Goal: Task Accomplishment & Management: Manage account settings

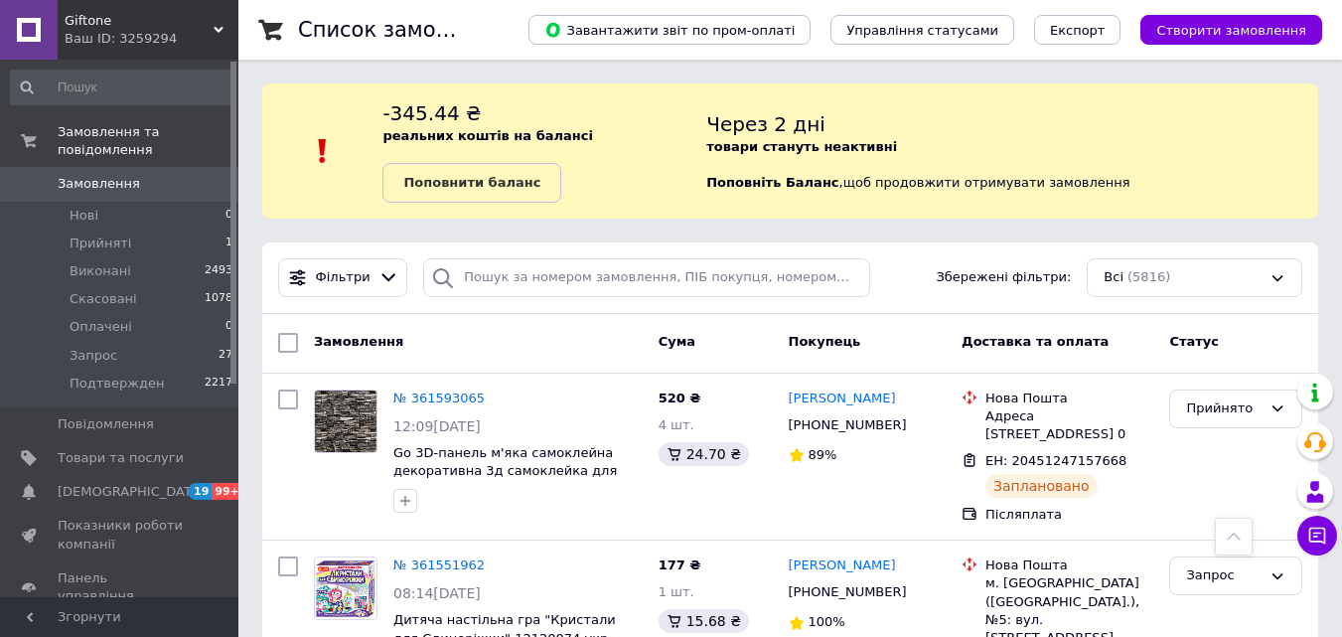
scroll to position [503, 0]
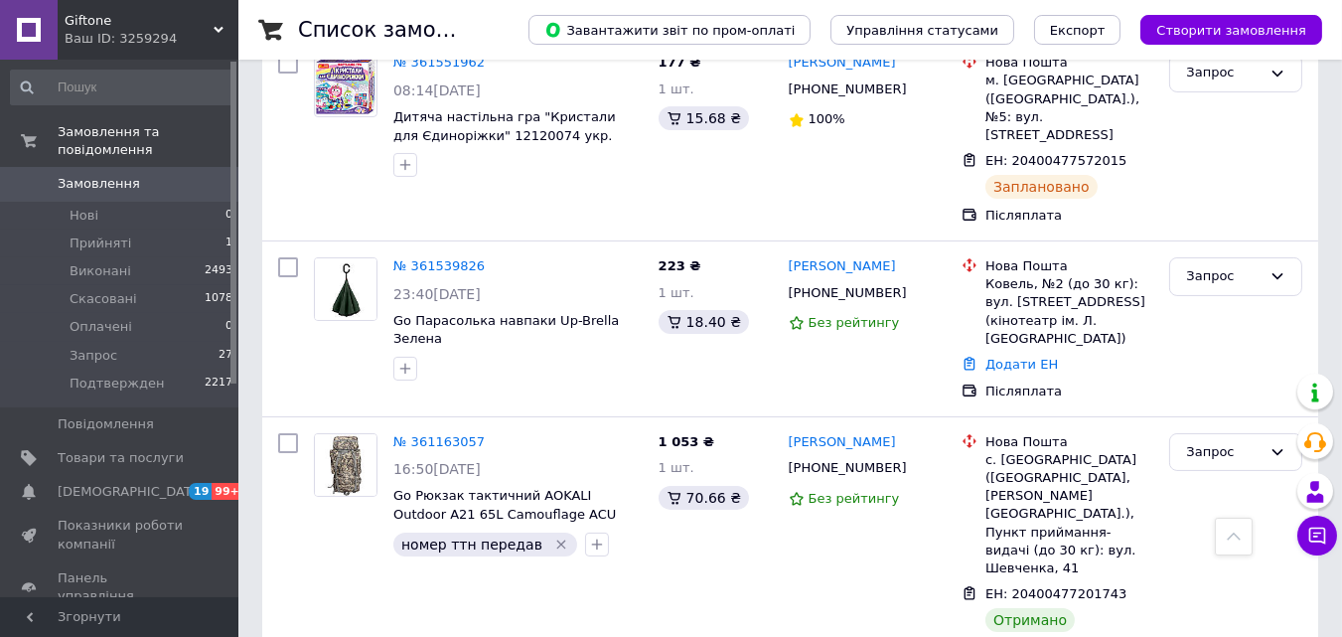
click at [73, 21] on span "Giftone" at bounding box center [139, 21] width 149 height 18
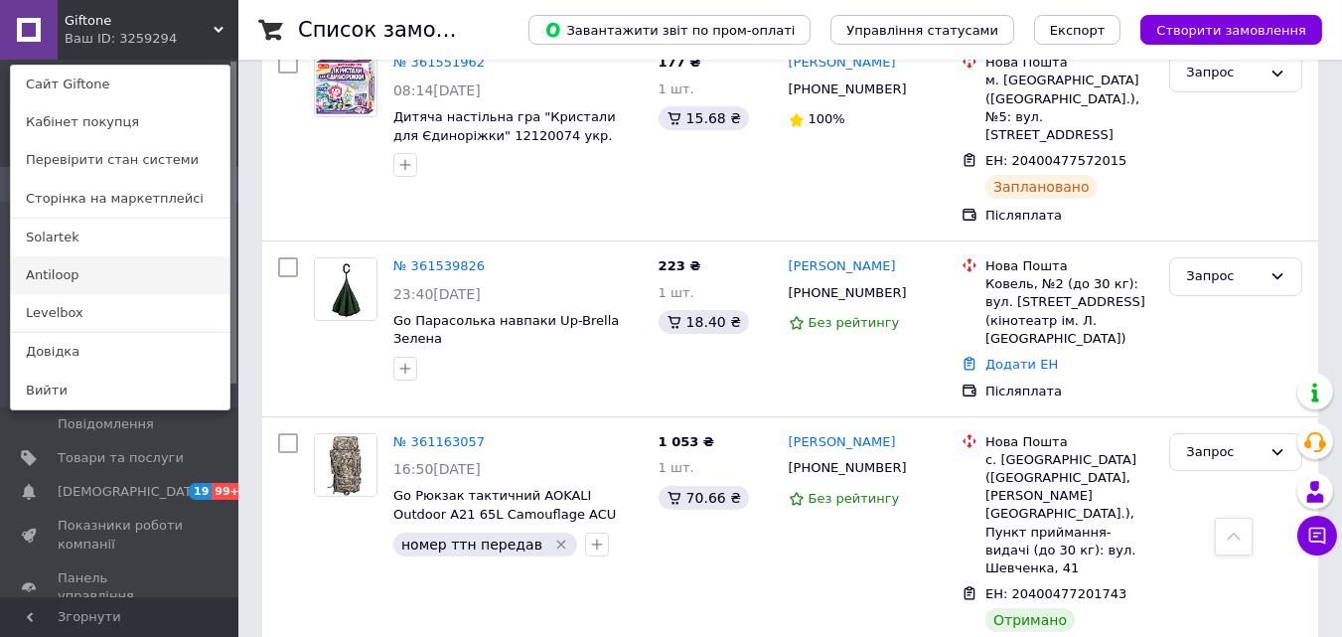
click at [101, 277] on link "Antiloop" at bounding box center [120, 275] width 218 height 38
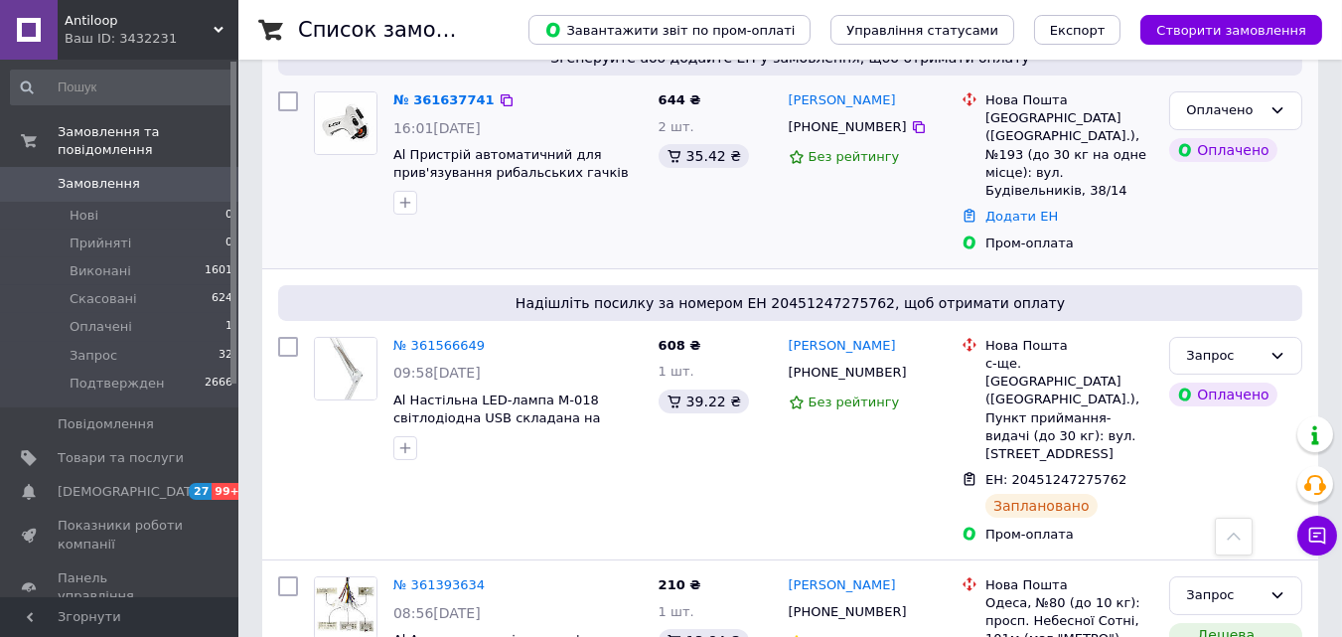
scroll to position [286, 0]
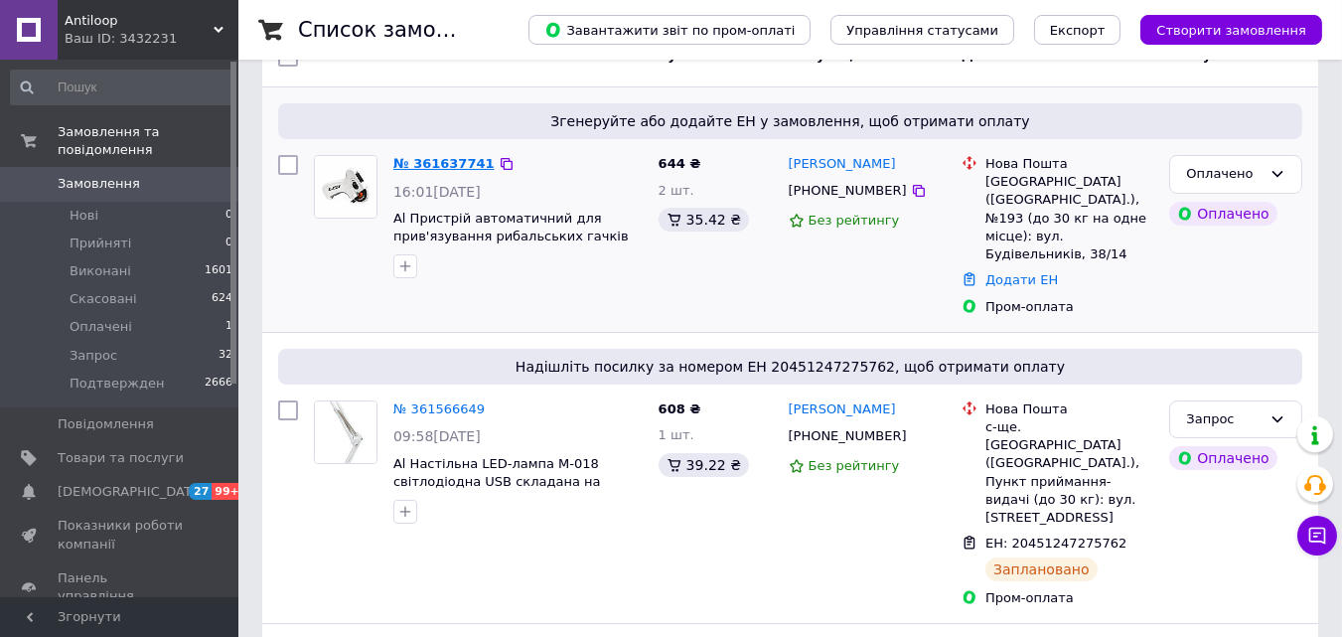
click at [447, 160] on link "№ 361637741" at bounding box center [443, 163] width 101 height 15
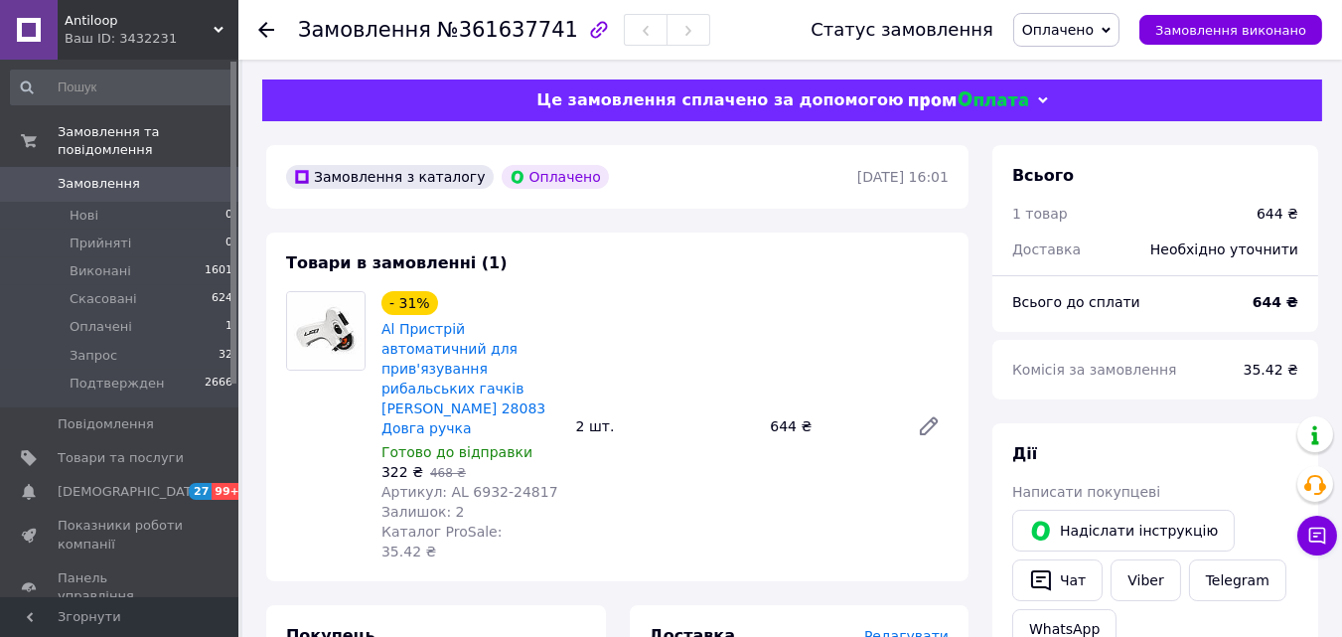
click at [1070, 36] on span "Оплачено" at bounding box center [1058, 30] width 72 height 16
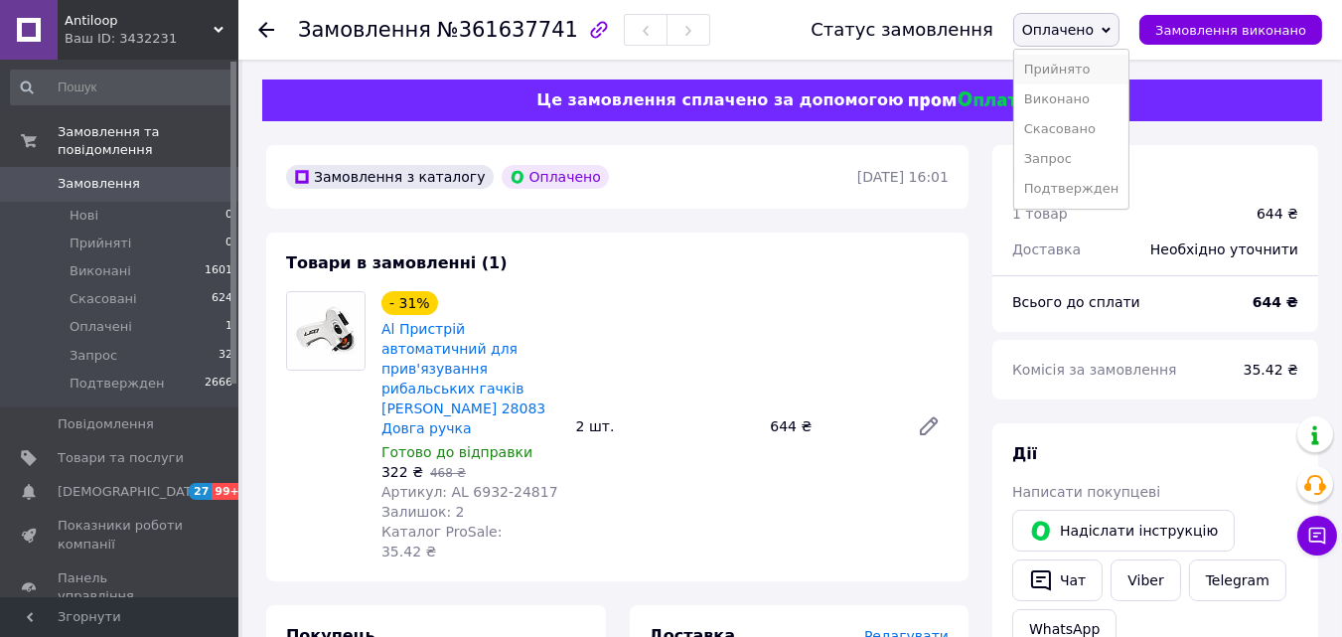
click at [1081, 73] on li "Прийнято" at bounding box center [1071, 70] width 114 height 30
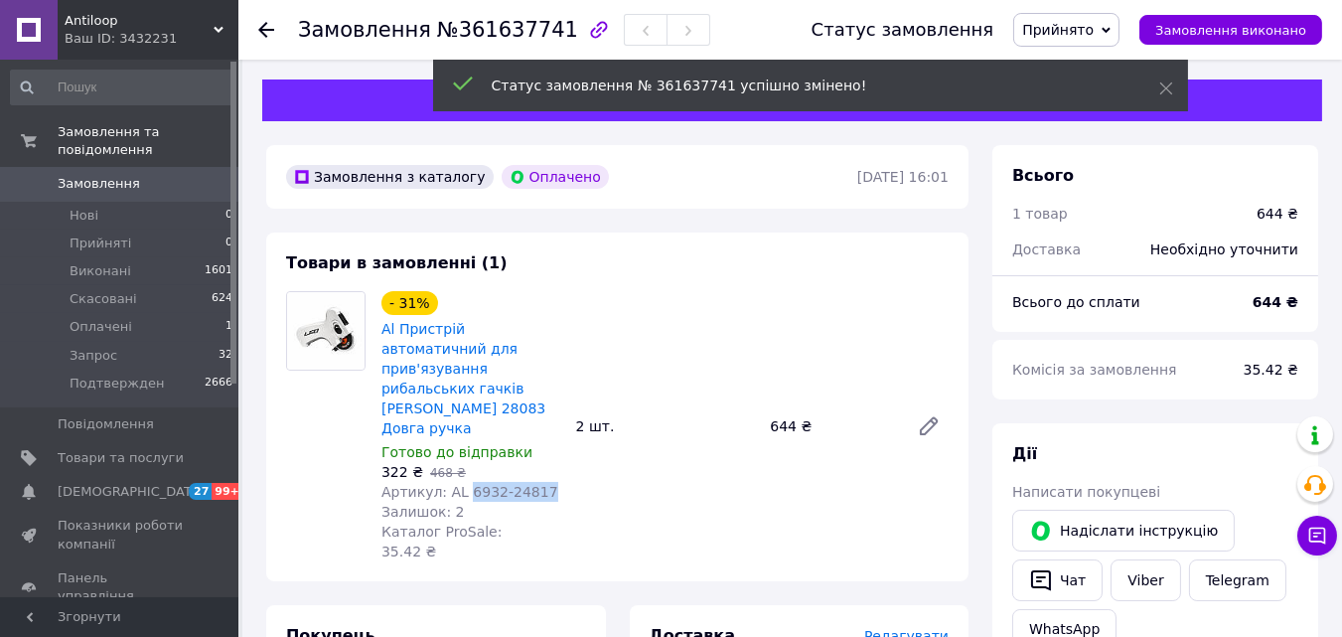
drag, startPoint x: 547, startPoint y: 450, endPoint x: 462, endPoint y: 448, distance: 85.4
click at [462, 482] on div "Артикул: AL 6932-24817" at bounding box center [470, 492] width 179 height 20
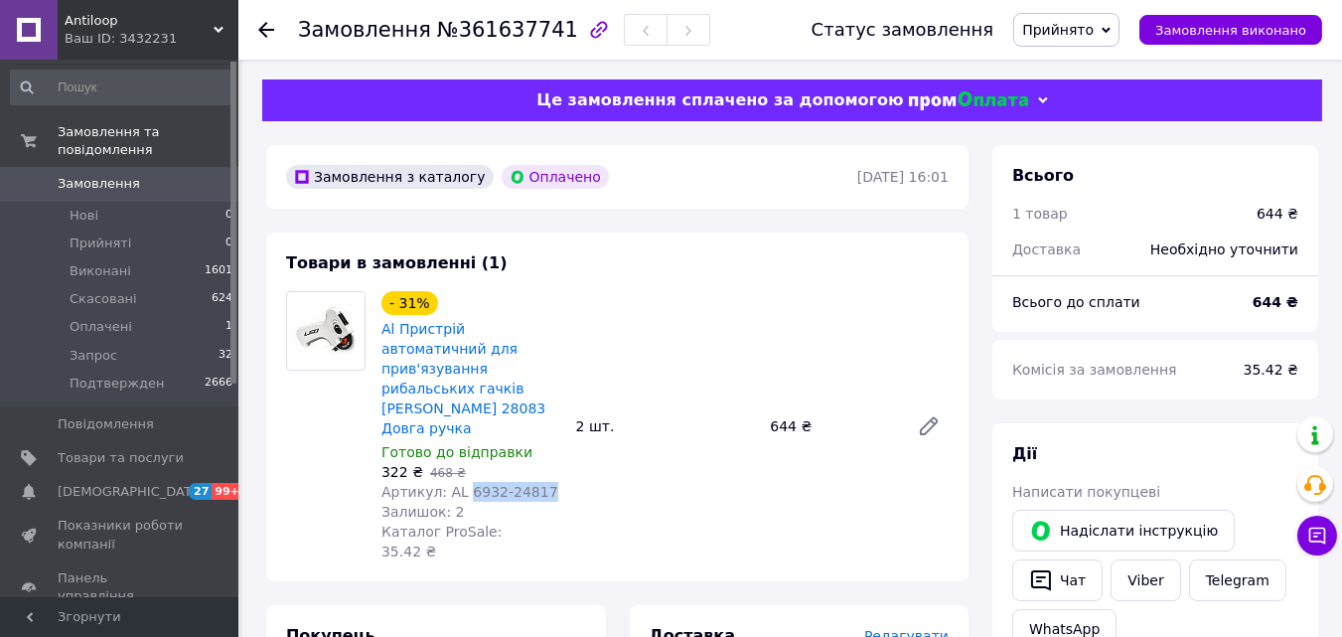
copy span "6932-24817"
click at [578, 412] on div "2 шт." at bounding box center [665, 426] width 195 height 28
copy div "2"
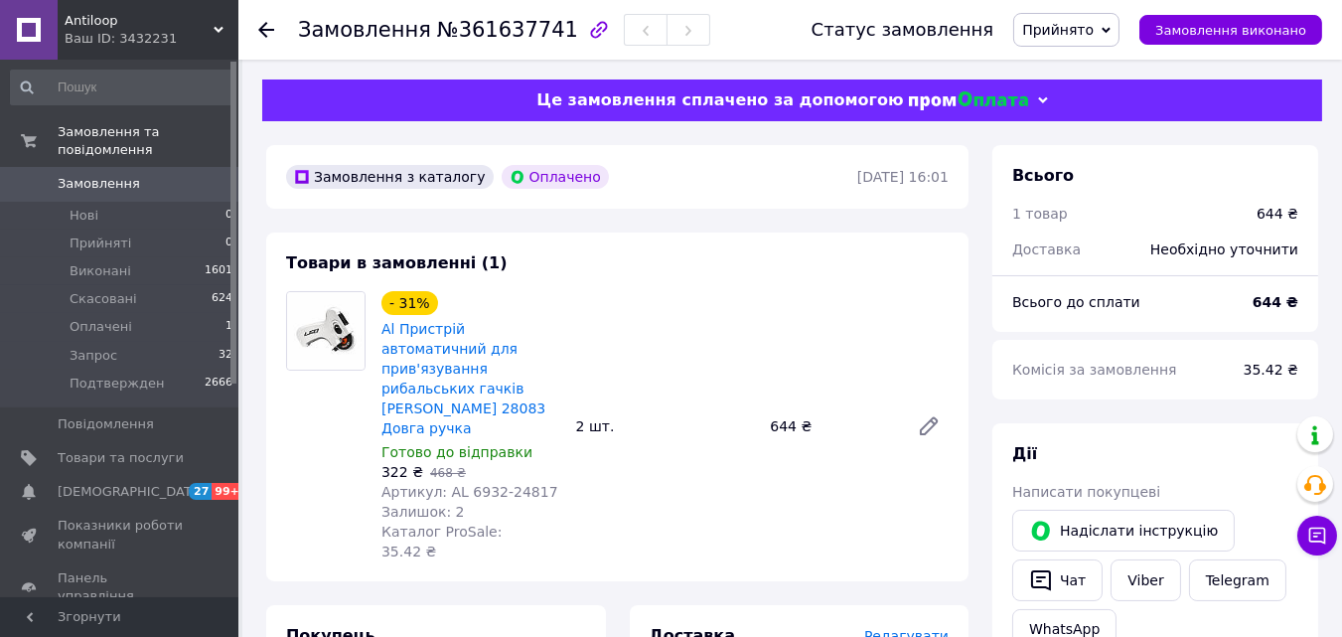
click at [388, 464] on span "322 ₴" at bounding box center [402, 472] width 42 height 16
copy span "322"
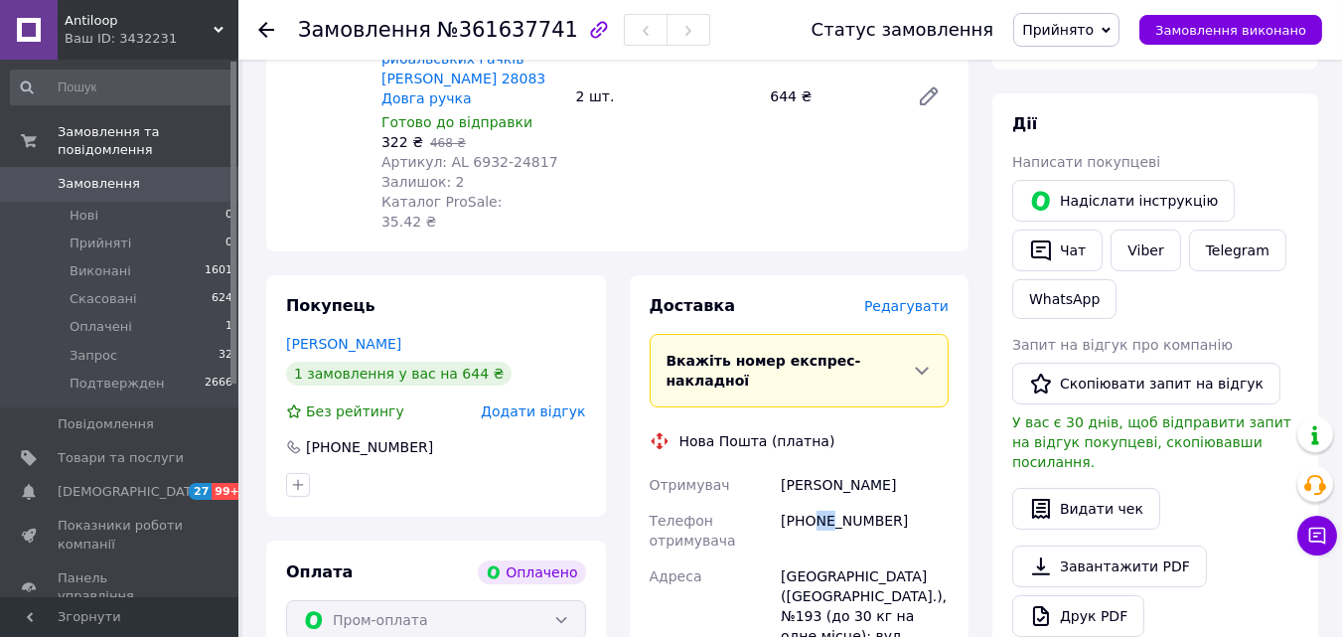
drag, startPoint x: 810, startPoint y: 440, endPoint x: 827, endPoint y: 440, distance: 16.9
click at [827, 503] on div "+380986443942" at bounding box center [865, 531] width 176 height 56
copy div "98"
drag, startPoint x: 902, startPoint y: 443, endPoint x: 826, endPoint y: 439, distance: 75.6
click at [826, 503] on div "+380986443942" at bounding box center [865, 531] width 176 height 56
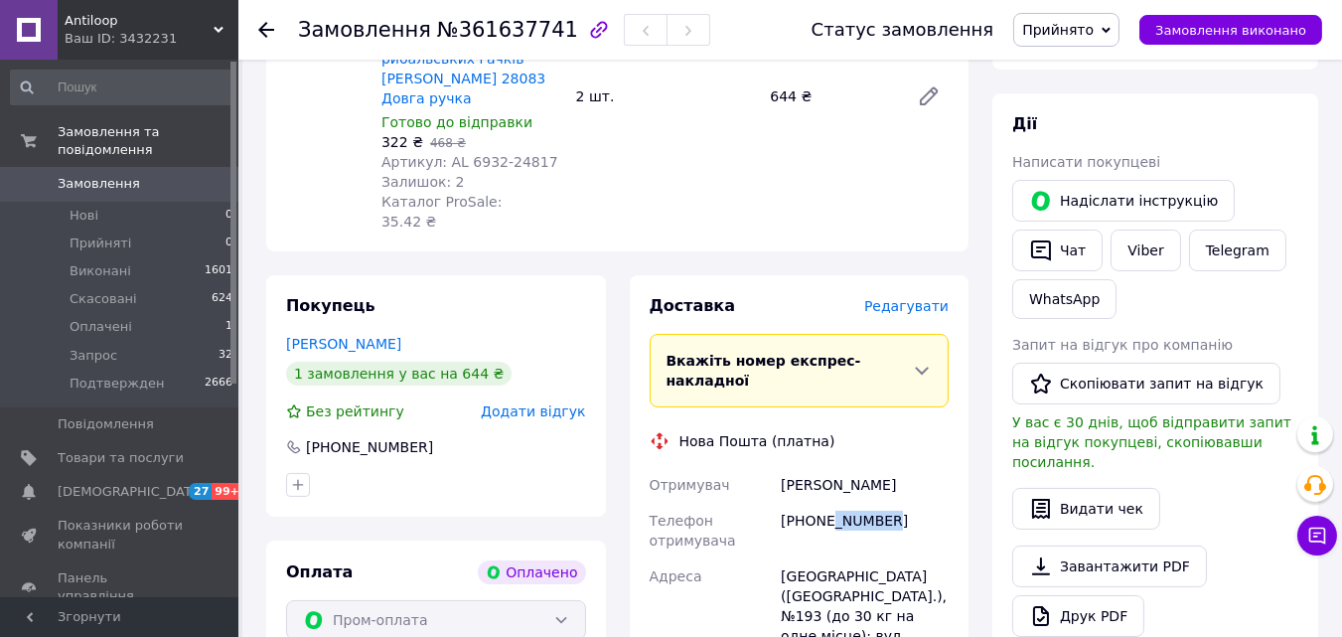
copy div "6443942"
drag, startPoint x: 901, startPoint y: 408, endPoint x: 780, endPoint y: 402, distance: 121.3
click at [780, 467] on div "Чувпенюк Андрій" at bounding box center [865, 485] width 176 height 36
copy div "Чувпенюк Андрій"
click at [790, 558] on div "Київ (Київська обл.), №193 (до 30 кг на одне місце): вул. Будівельників, 38/14" at bounding box center [865, 615] width 176 height 115
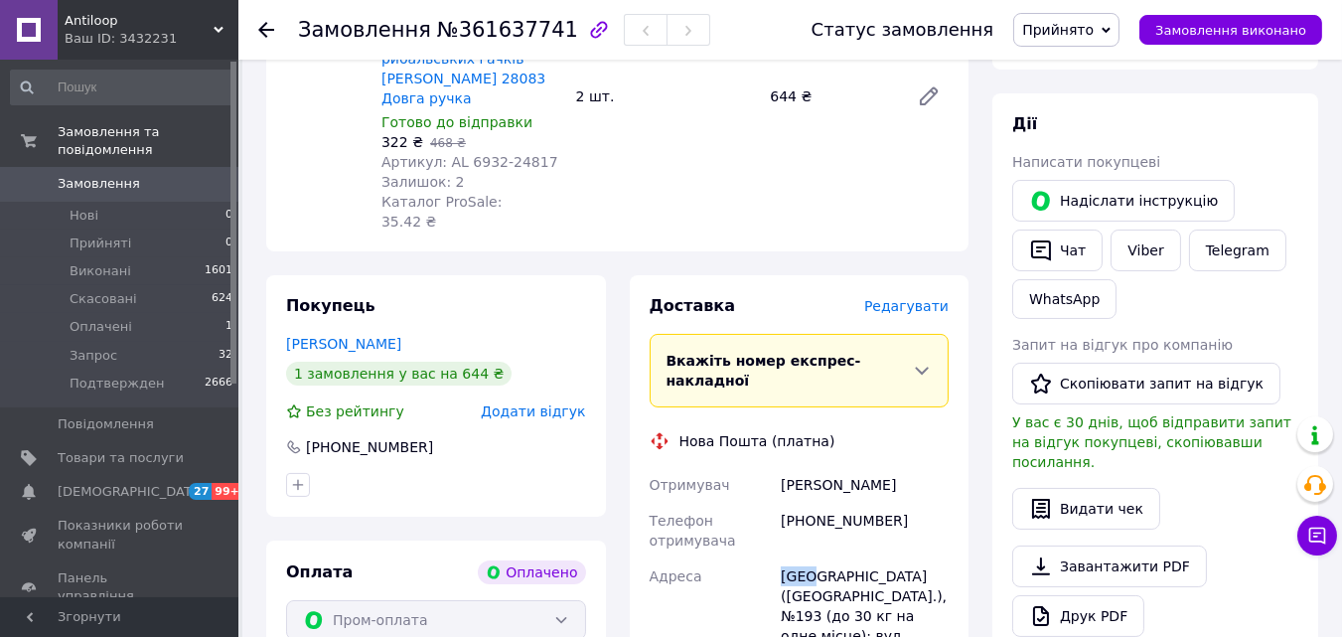
copy div "Київ"
click at [790, 558] on div "Київ (Київська обл.), №193 (до 30 кг на одне місце): вул. Будівельників, 38/14" at bounding box center [865, 615] width 176 height 115
click at [805, 558] on div "Київ (Київська обл.), №193 (до 30 кг на одне місце): вул. Будівельників, 38/14" at bounding box center [865, 615] width 176 height 115
copy div "193"
click at [805, 558] on div "Київ (Київська обл.), №193 (до 30 кг на одне місце): вул. Будівельників, 38/14" at bounding box center [865, 615] width 176 height 115
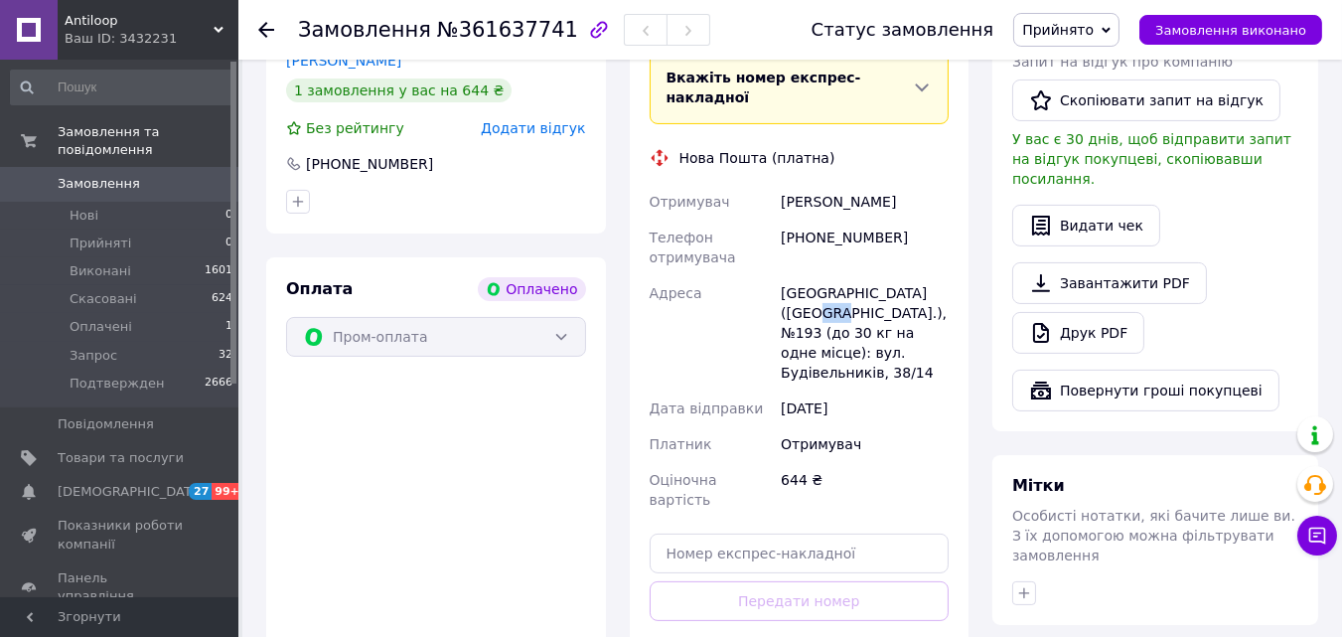
scroll to position [0, 0]
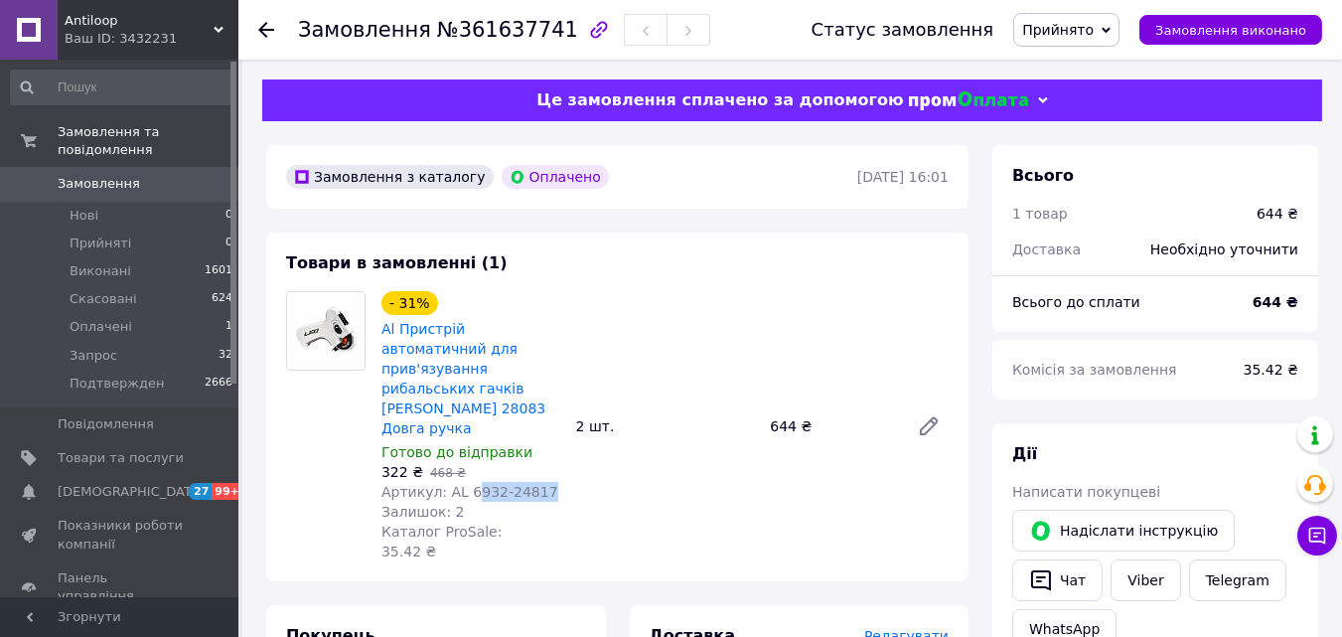
drag, startPoint x: 551, startPoint y: 447, endPoint x: 464, endPoint y: 450, distance: 87.4
click at [464, 482] on div "Артикул: AL 6932-24817" at bounding box center [470, 492] width 179 height 20
drag, startPoint x: 458, startPoint y: 451, endPoint x: 546, endPoint y: 449, distance: 88.4
click at [546, 482] on div "Артикул: AL 6932-24817" at bounding box center [470, 492] width 179 height 20
copy span "6932-24817"
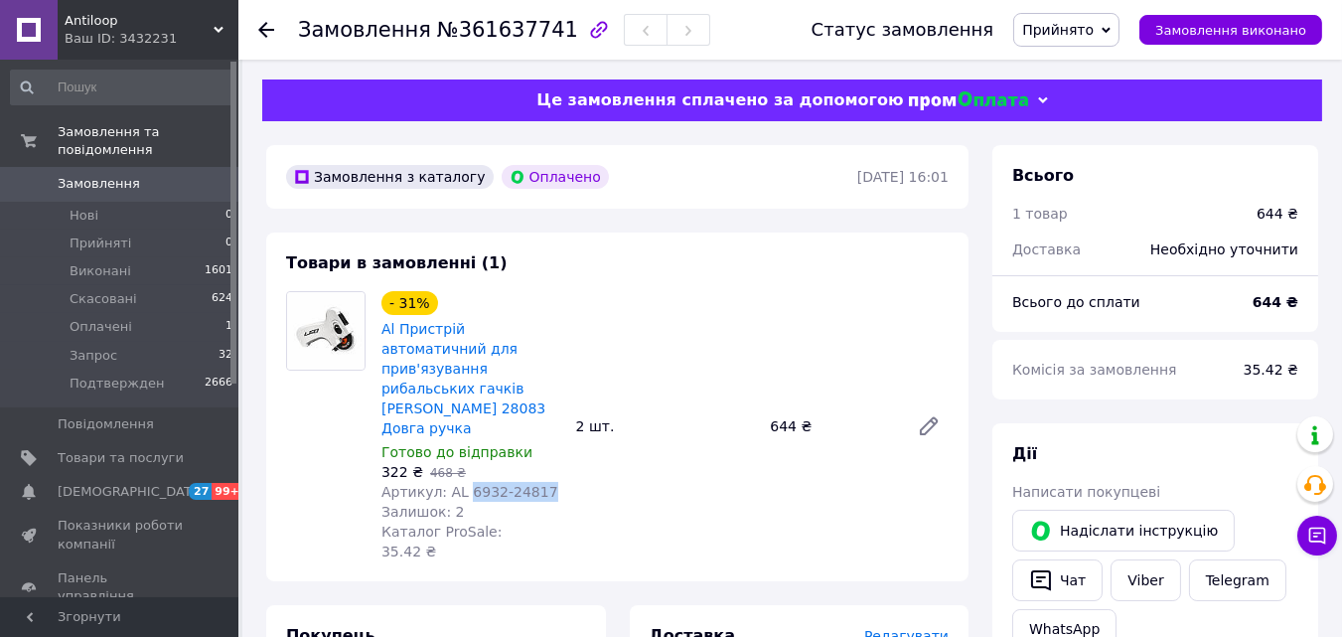
click at [557, 482] on div "Артикул: AL 6932-24817" at bounding box center [470, 492] width 179 height 20
drag, startPoint x: 551, startPoint y: 456, endPoint x: 459, endPoint y: 455, distance: 92.4
click at [459, 482] on div "Артикул: AL 6932-24817" at bounding box center [470, 492] width 179 height 20
click at [104, 175] on span "Замовлення" at bounding box center [99, 184] width 82 height 18
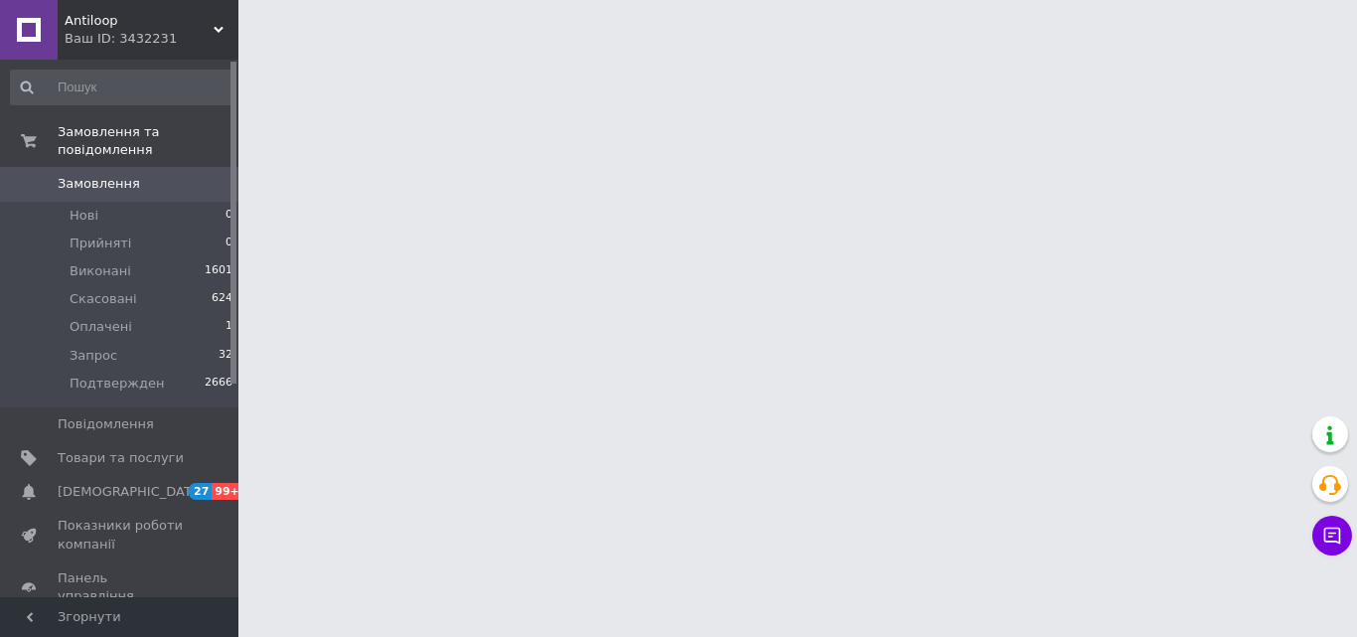
click at [245, 50] on html "Antiloop Ваш ID: 3432231 Сайт Antiloop Кабінет покупця Перевірити стан системи …" at bounding box center [678, 25] width 1357 height 50
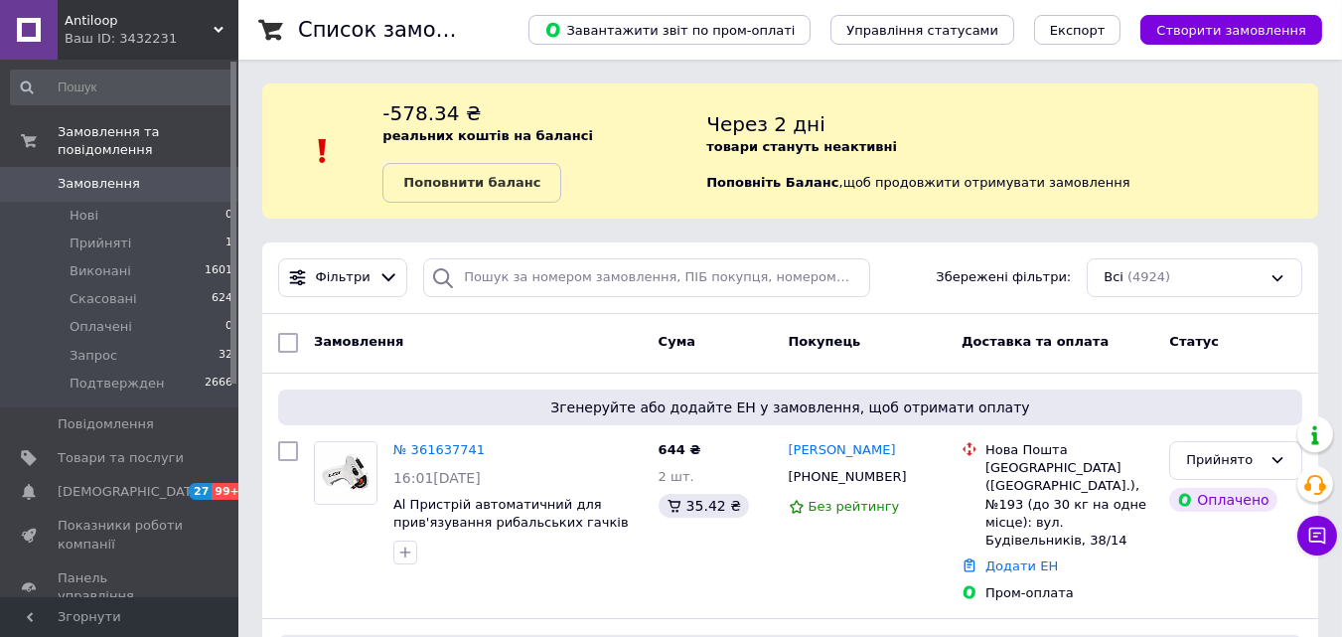
click at [114, 16] on span "Antiloop" at bounding box center [139, 21] width 149 height 18
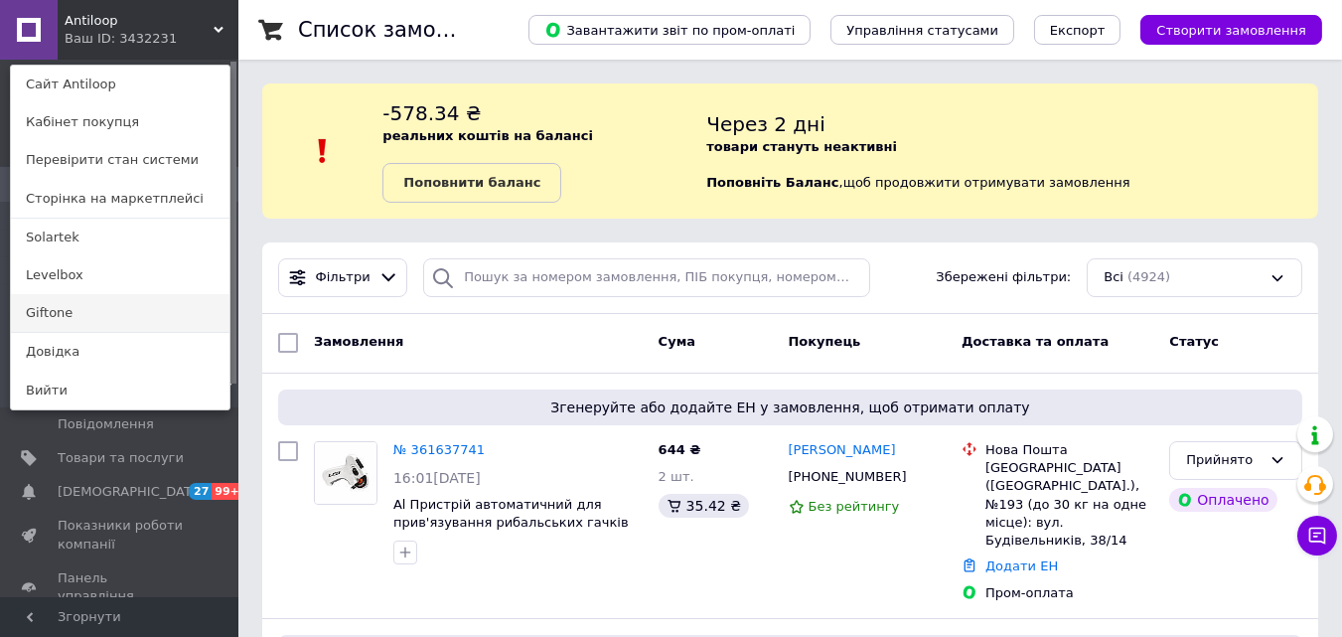
click at [46, 306] on link "Giftone" at bounding box center [120, 313] width 218 height 38
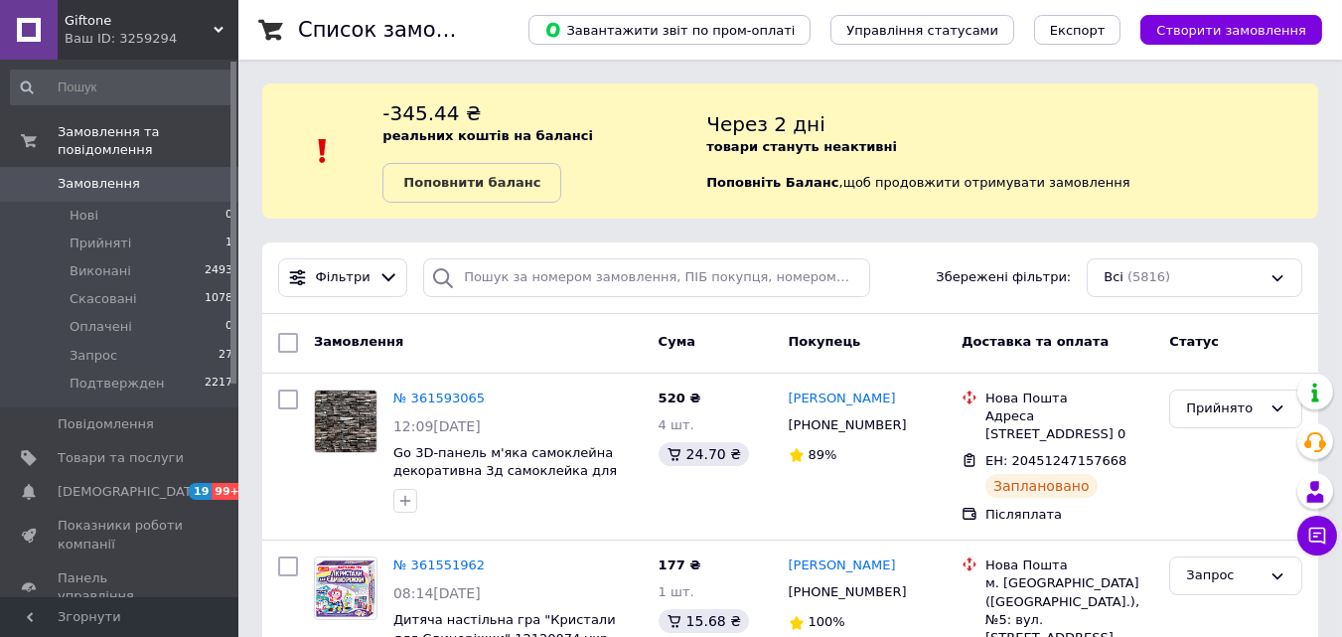
click at [114, 18] on span "Giftone" at bounding box center [139, 21] width 149 height 18
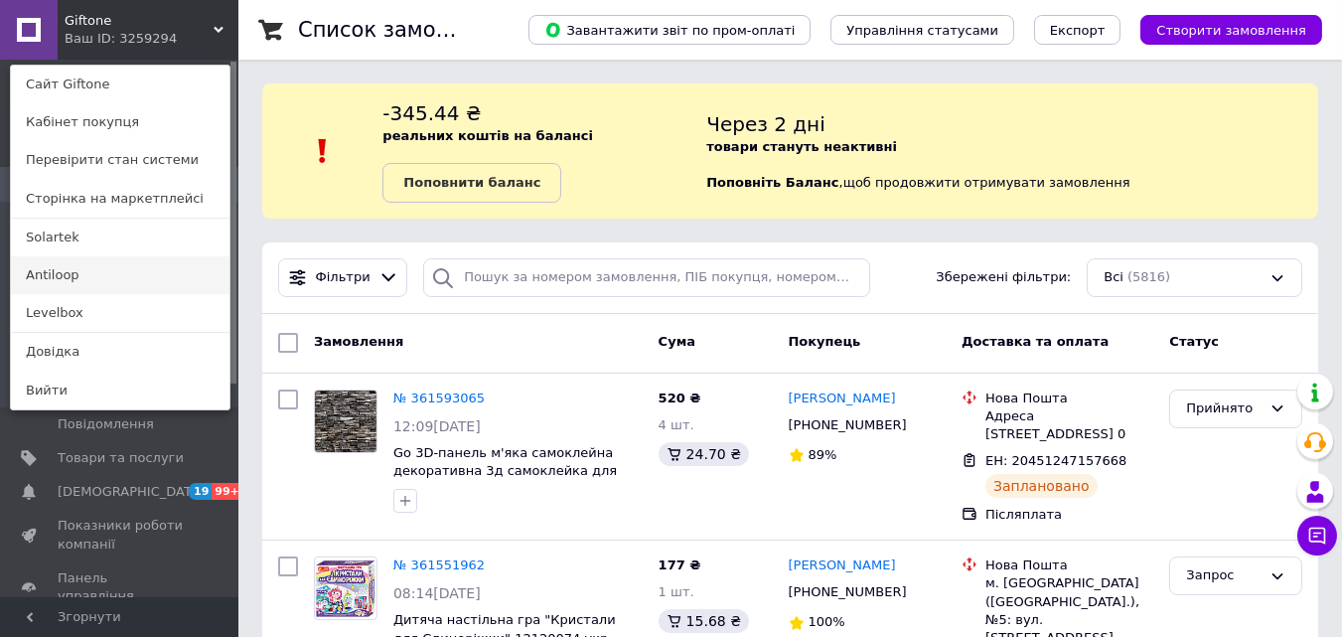
click at [62, 277] on link "Antiloop" at bounding box center [120, 275] width 218 height 38
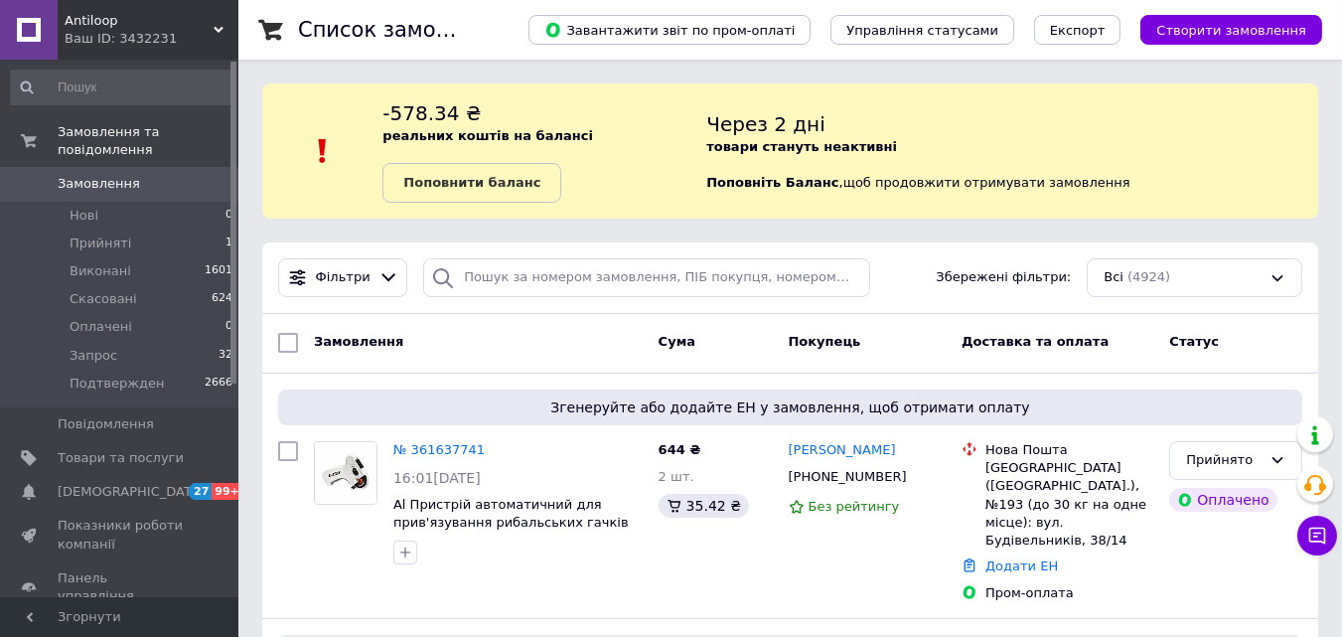
click at [562, 334] on div "Замовлення" at bounding box center [478, 343] width 345 height 36
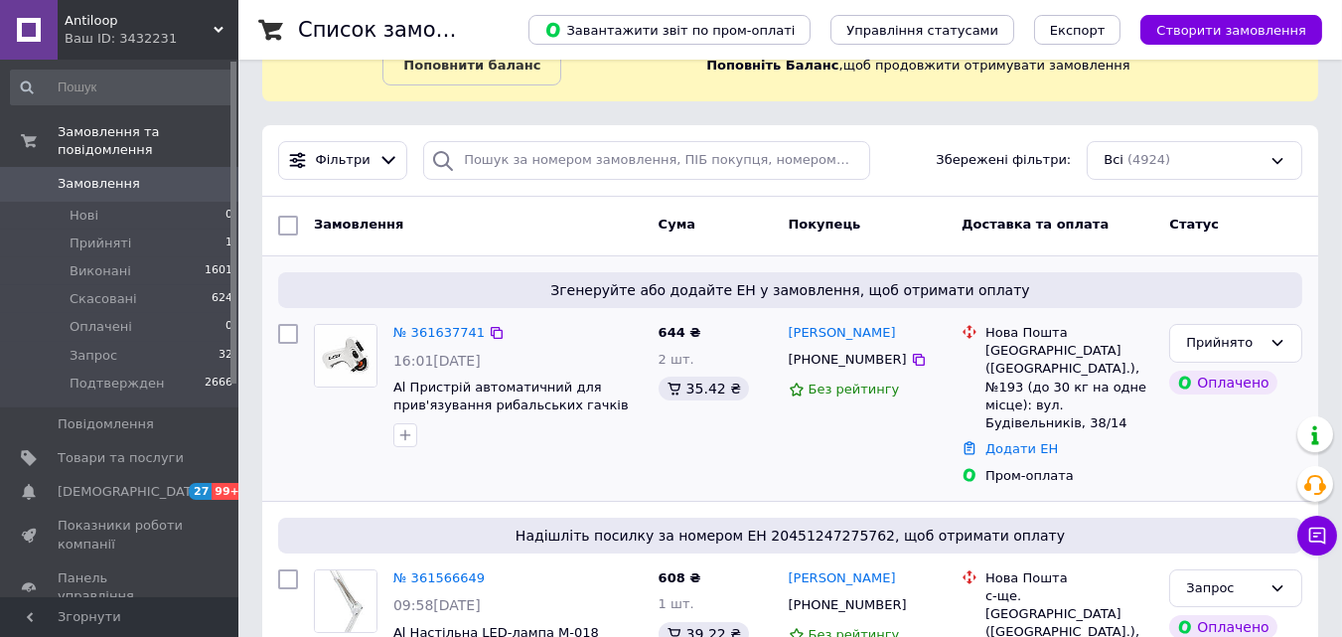
scroll to position [208, 0]
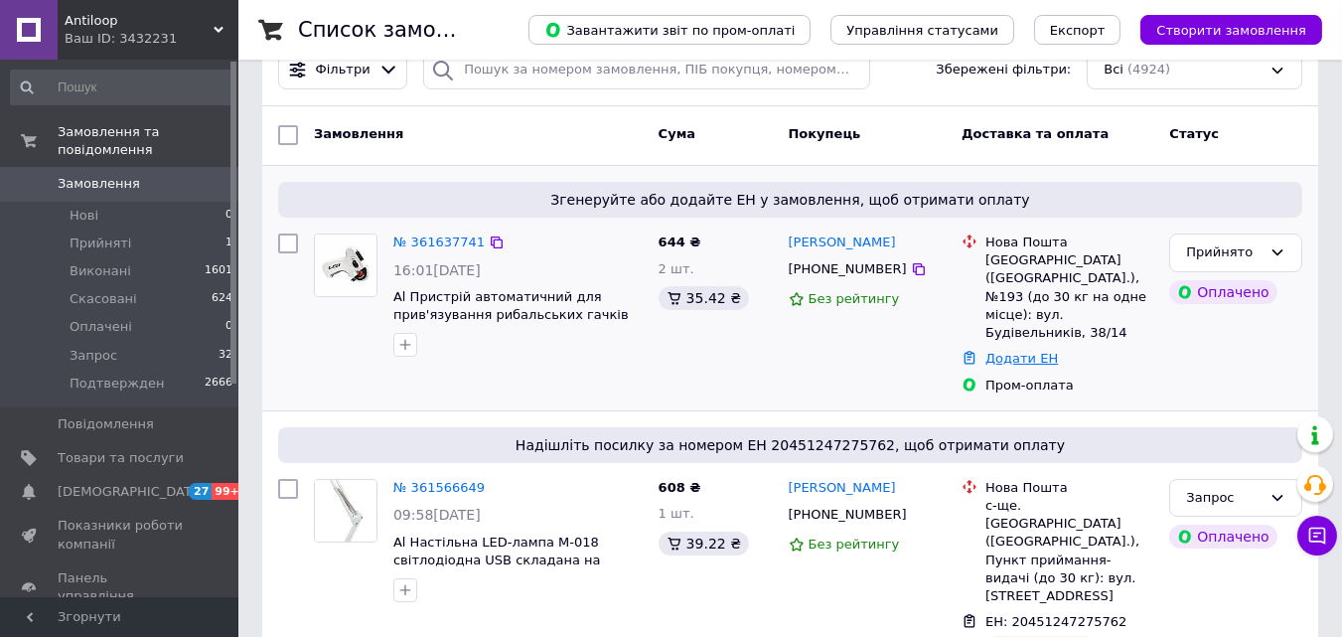
click at [1008, 351] on link "Додати ЕН" at bounding box center [1021, 358] width 72 height 15
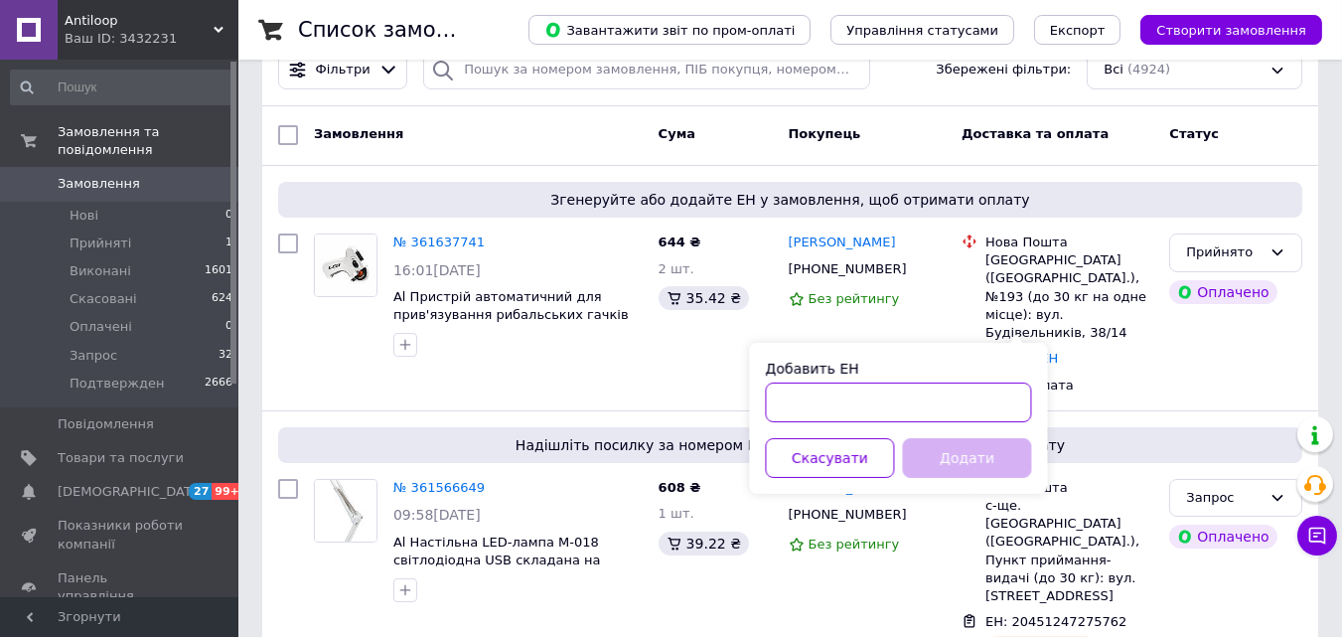
click at [796, 399] on input "Добавить ЕН" at bounding box center [898, 402] width 266 height 40
paste input "20451247420260"
type input "20451247420260"
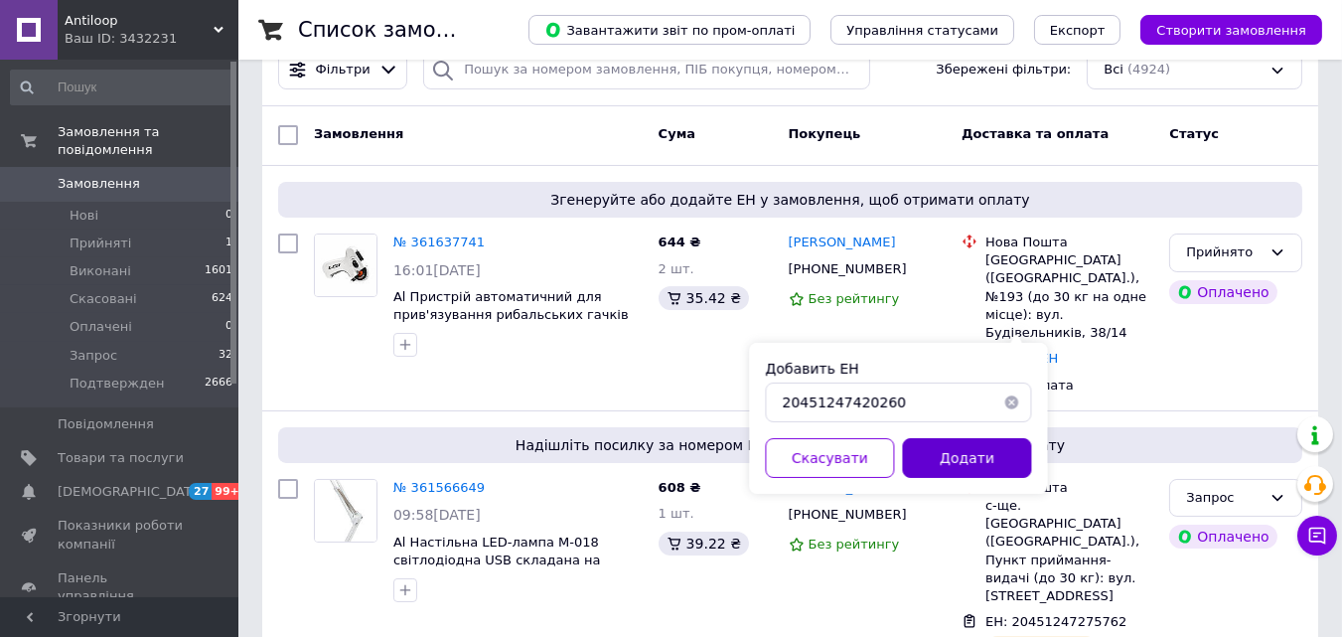
click at [941, 450] on button "Додати" at bounding box center [966, 458] width 129 height 40
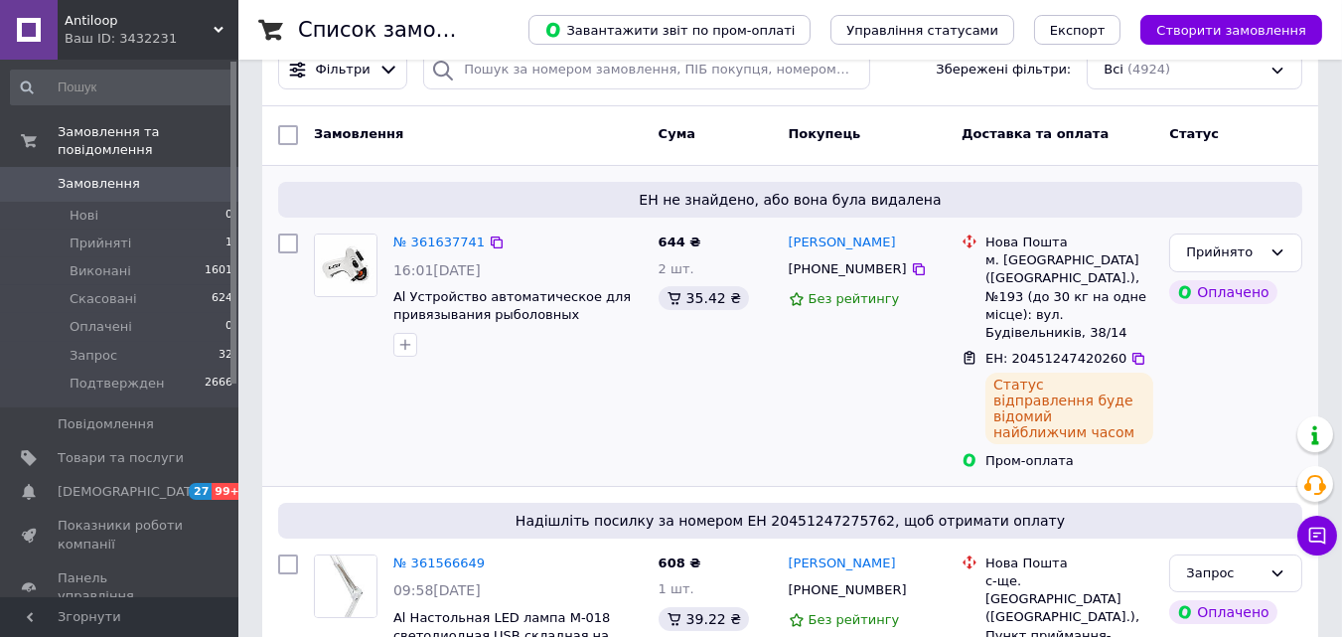
click at [515, 418] on div "№ 361637741 16:01, 12.09.2025 Al Устройство автоматическое для привязывания рыб…" at bounding box center [478, 351] width 345 height 252
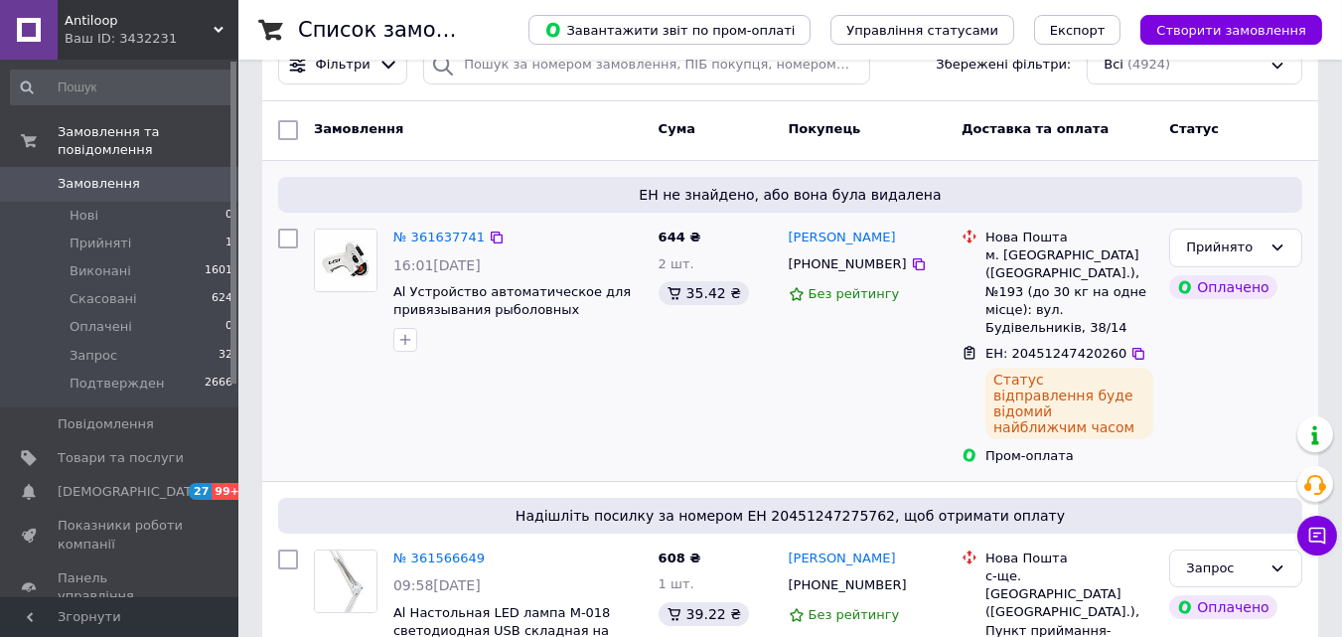
scroll to position [310, 0]
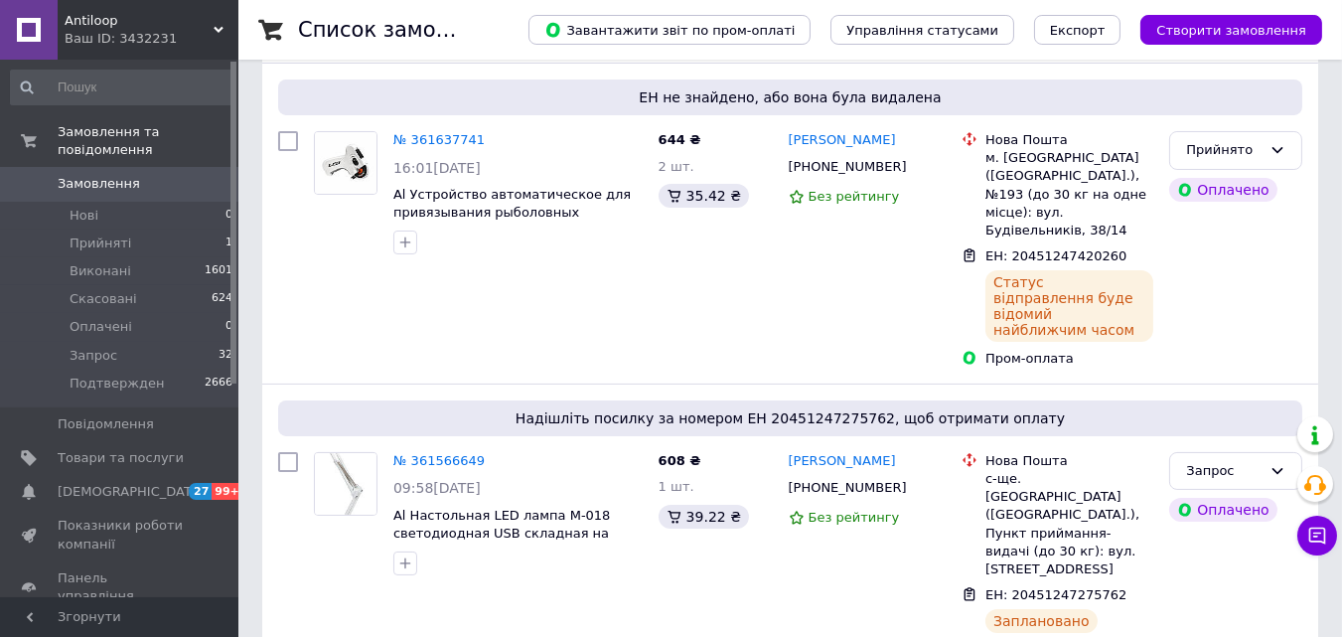
click at [87, 33] on div "Ваш ID: 3432231" at bounding box center [152, 39] width 174 height 18
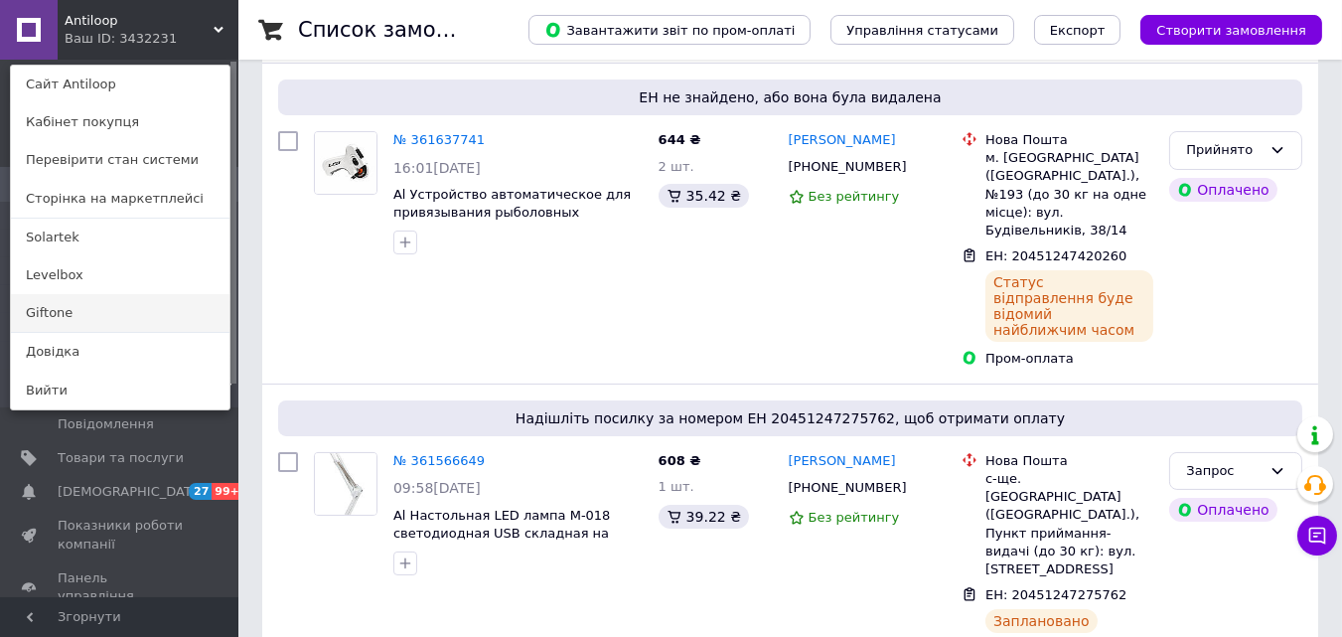
click at [63, 314] on link "Giftone" at bounding box center [120, 313] width 218 height 38
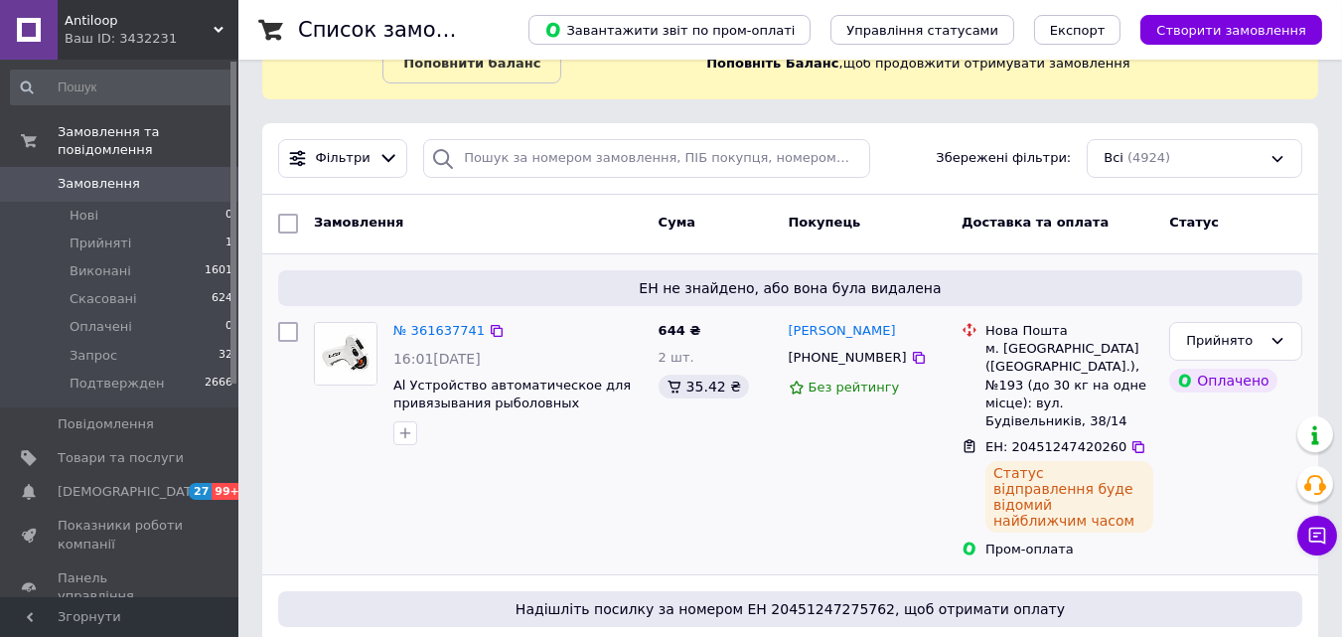
scroll to position [117, 0]
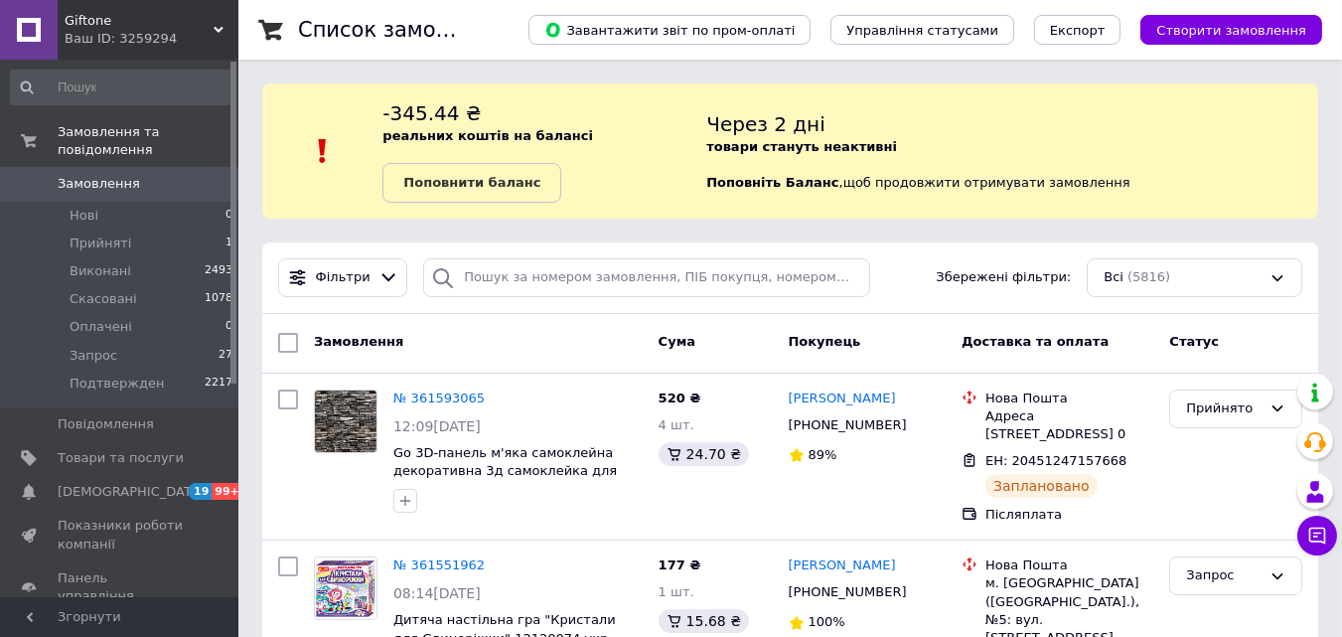
click at [119, 25] on span "Giftone" at bounding box center [139, 21] width 149 height 18
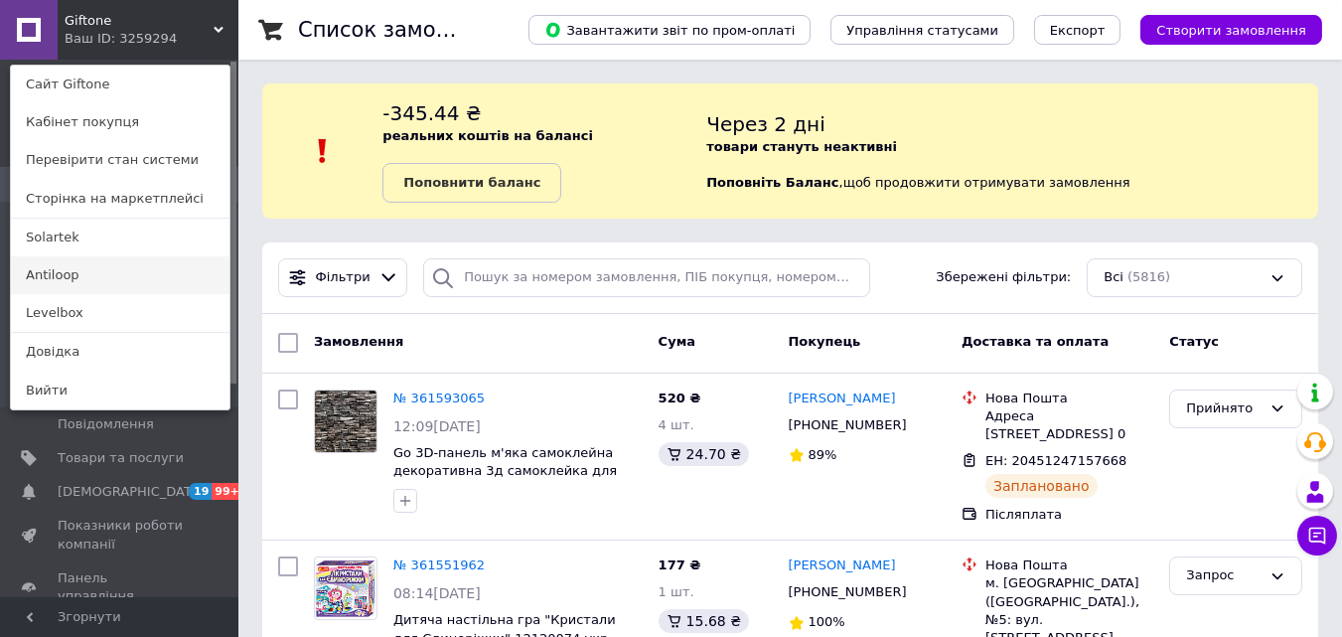
click at [102, 275] on link "Antiloop" at bounding box center [120, 275] width 218 height 38
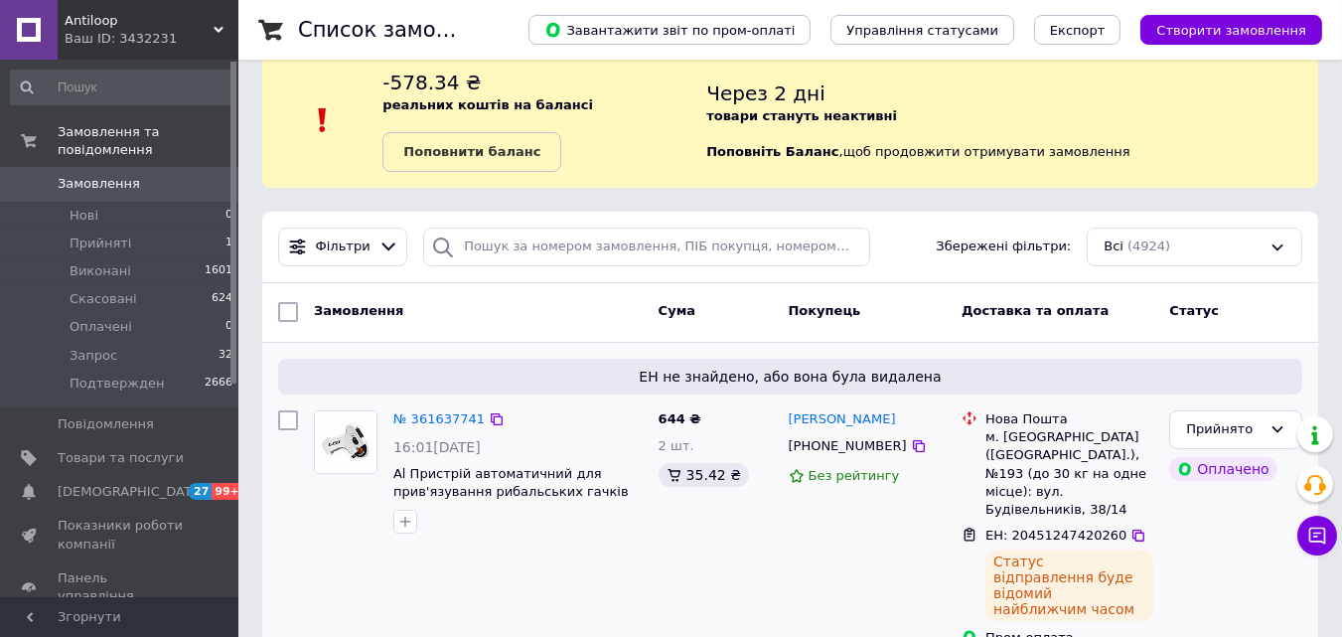
scroll to position [32, 0]
click at [581, 346] on div "ЕН не знайдено, або вона була видалена № 361637741 16:01, 12.09.2025 Al Пристрі…" at bounding box center [790, 502] width 1056 height 320
click at [124, 23] on span "Antiloop" at bounding box center [139, 21] width 149 height 18
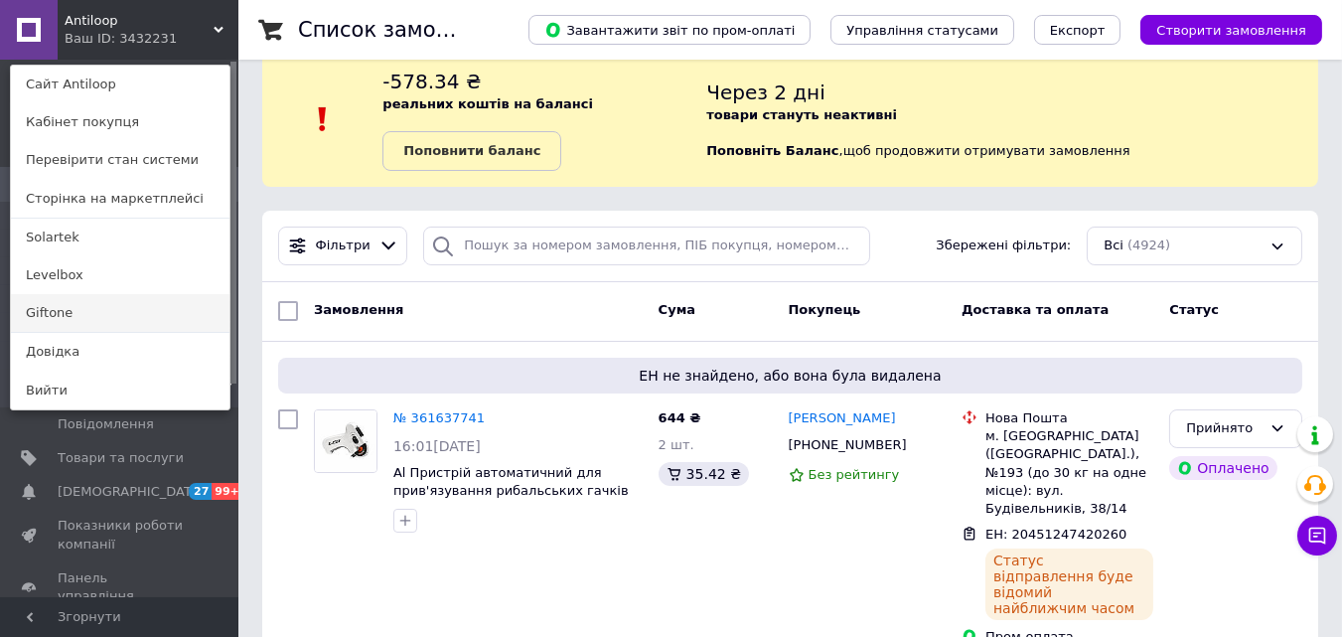
click at [70, 317] on link "Giftone" at bounding box center [120, 313] width 218 height 38
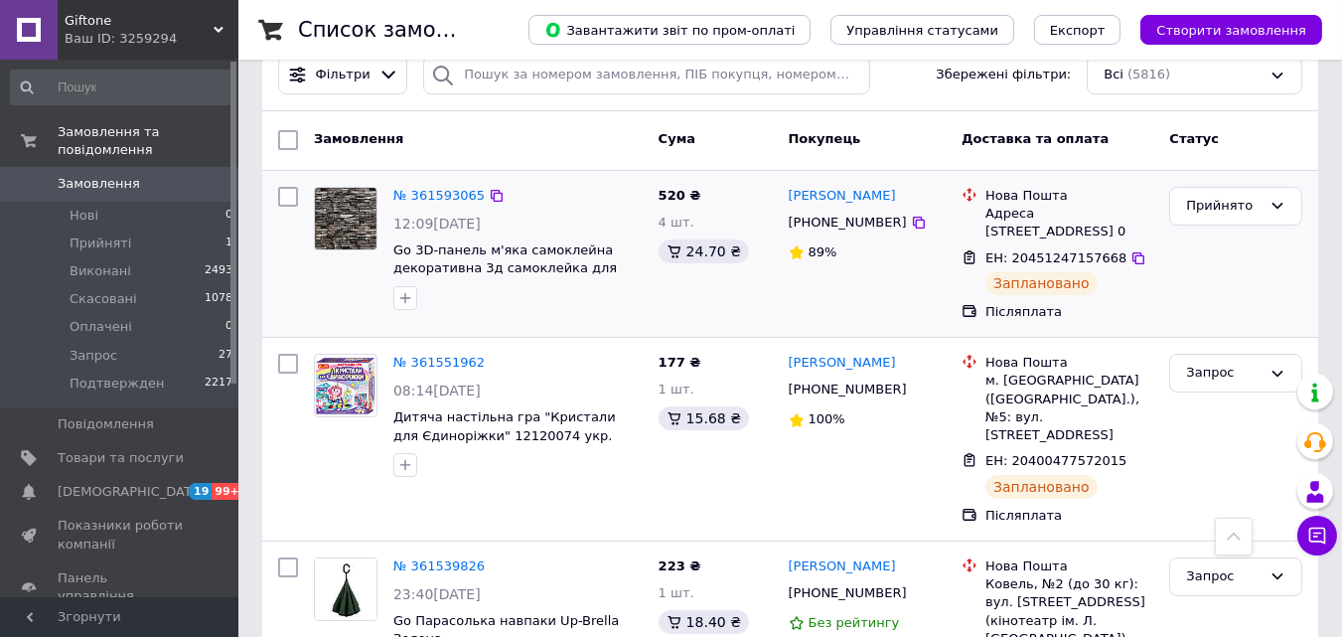
scroll to position [200, 0]
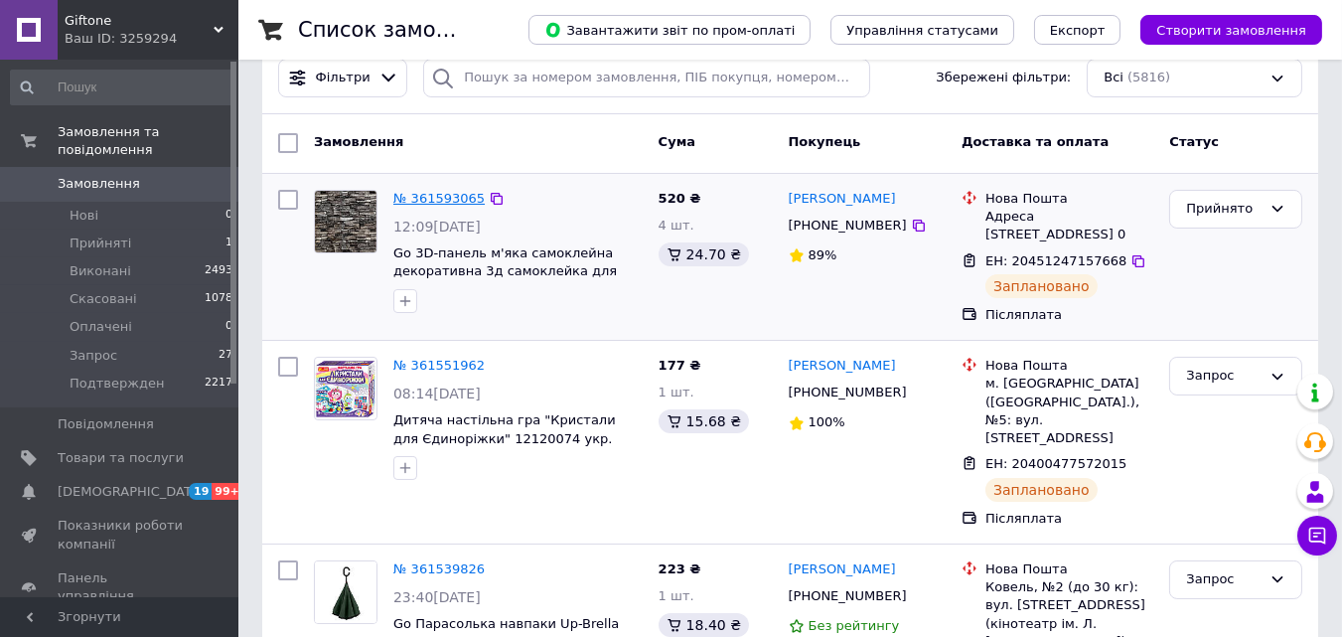
click at [438, 198] on link "№ 361593065" at bounding box center [438, 198] width 91 height 15
